Goal: Transaction & Acquisition: Purchase product/service

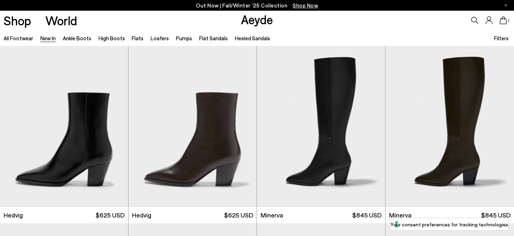
click at [475, 19] on icon at bounding box center [474, 20] width 7 height 7
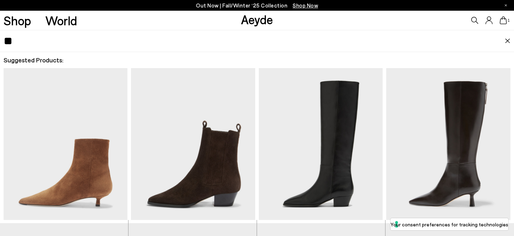
type input "*"
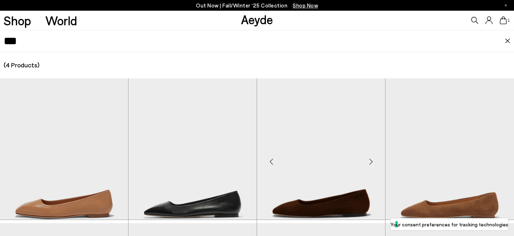
scroll to position [54, 0]
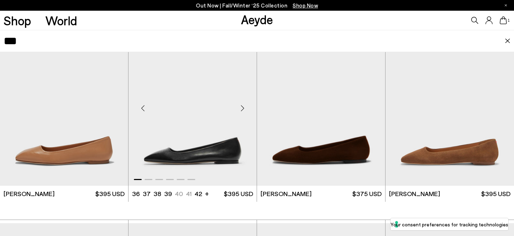
type input "***"
click at [199, 119] on img "1 / 6" at bounding box center [193, 105] width 128 height 161
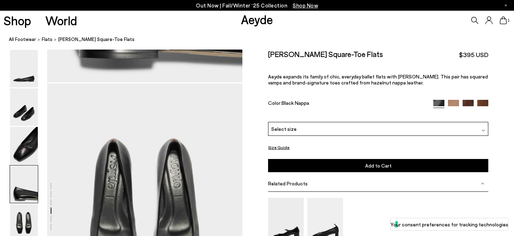
scroll to position [947, 0]
